Goal: Ask a question

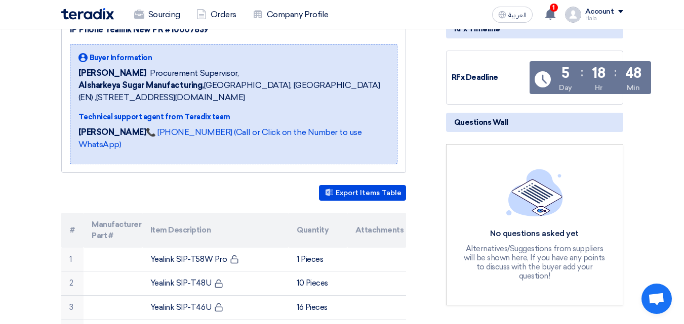
scroll to position [148, 0]
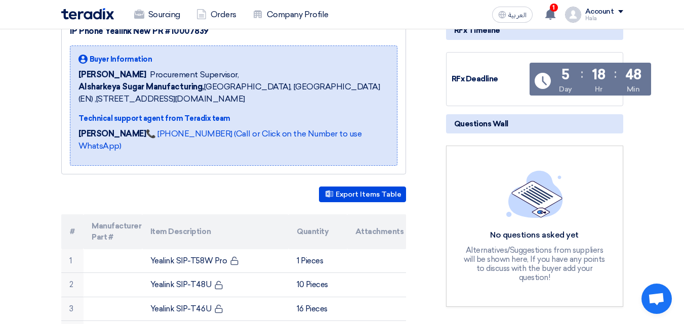
click at [567, 207] on div "No questions asked yet Alternatives/Suggestions from suppliers will be shown he…" at bounding box center [535, 227] width 148 height 112
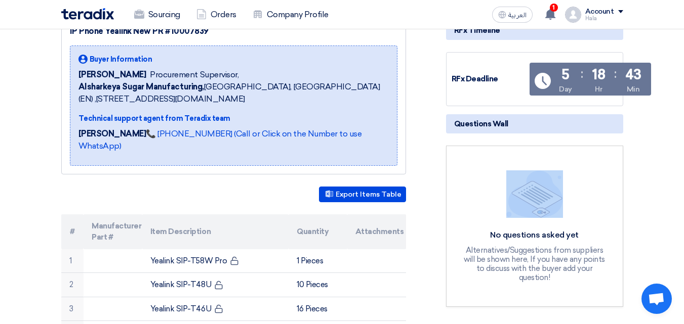
click at [567, 207] on div "No questions asked yet Alternatives/Suggestions from suppliers will be shown he…" at bounding box center [535, 227] width 148 height 112
click at [617, 151] on div "No questions asked yet Alternatives/Suggestions from suppliers will be shown he…" at bounding box center [534, 226] width 177 height 161
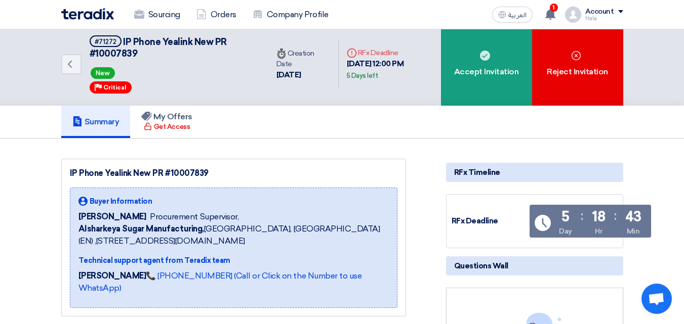
scroll to position [0, 0]
